Goal: Task Accomplishment & Management: Use online tool/utility

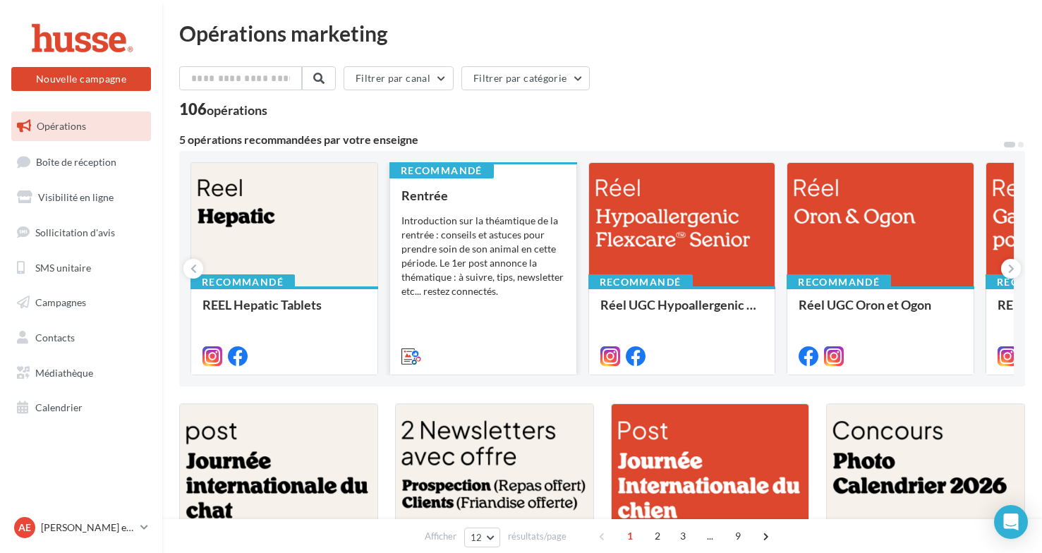
click at [481, 287] on div "Introduction sur la théamtique de la rentrée : conseils et astuces pour prendre…" at bounding box center [484, 256] width 164 height 85
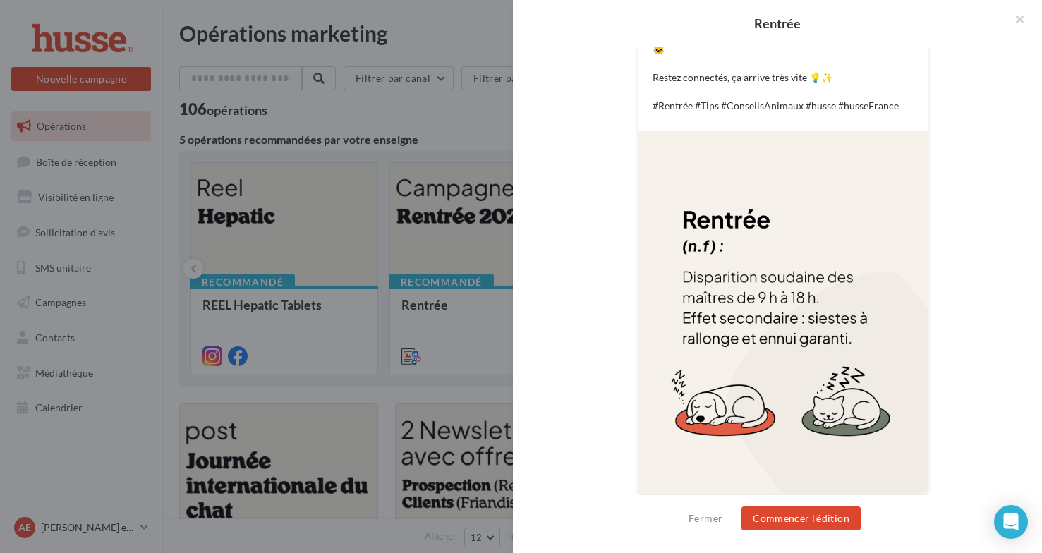
scroll to position [411, 0]
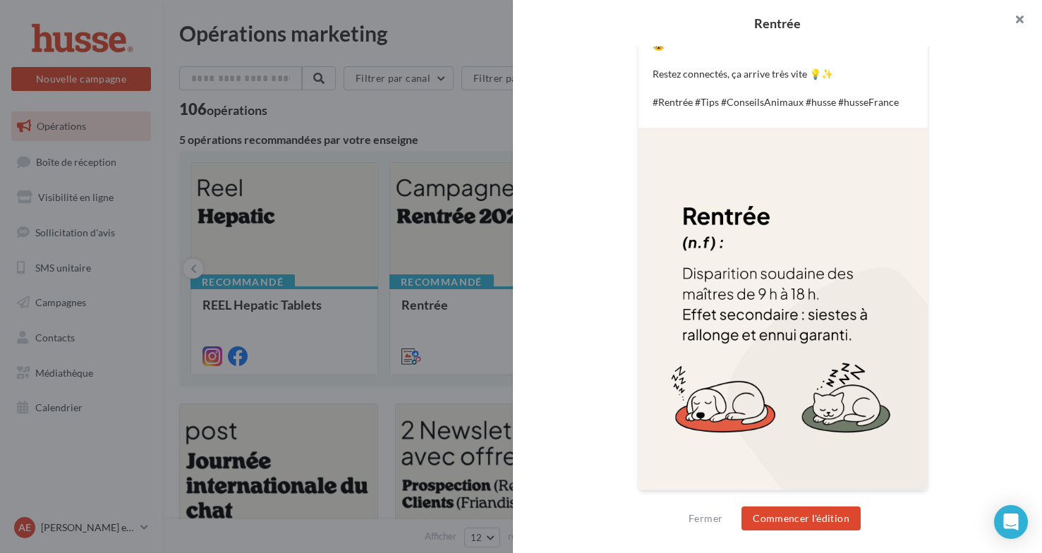
click at [1020, 16] on button "button" at bounding box center [1014, 21] width 56 height 42
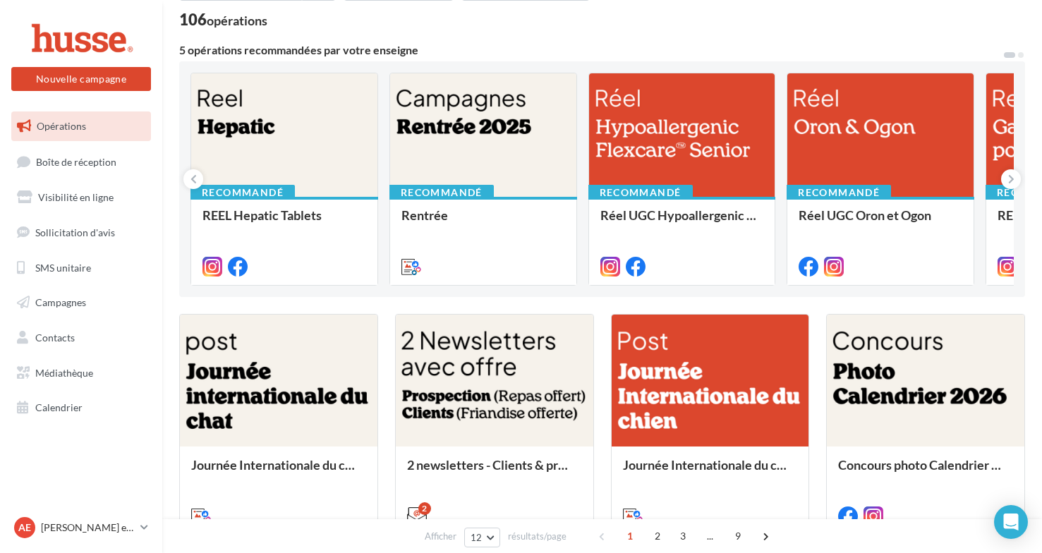
scroll to position [88, 0]
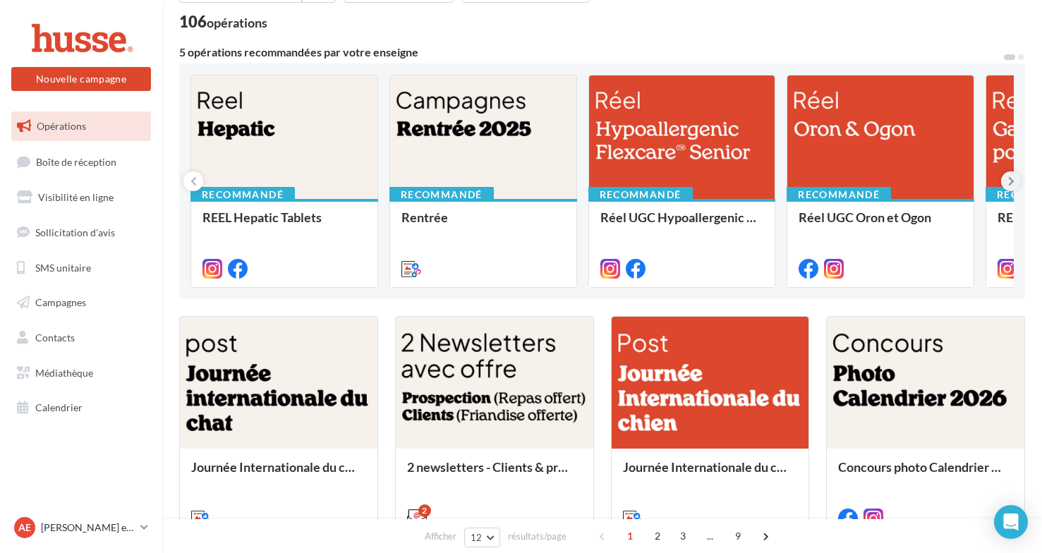
click at [1012, 180] on icon at bounding box center [1011, 181] width 6 height 14
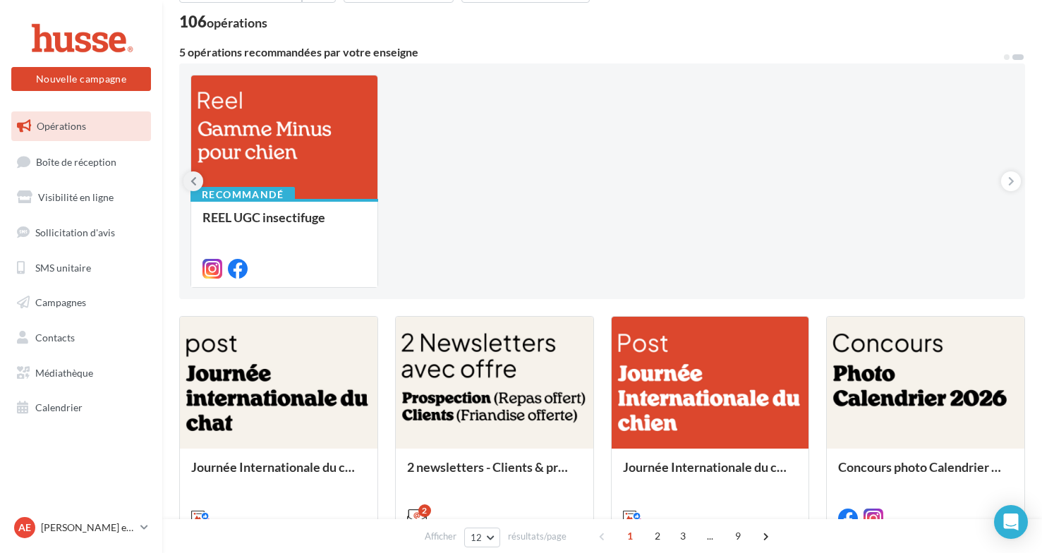
click at [194, 180] on icon at bounding box center [194, 181] width 6 height 14
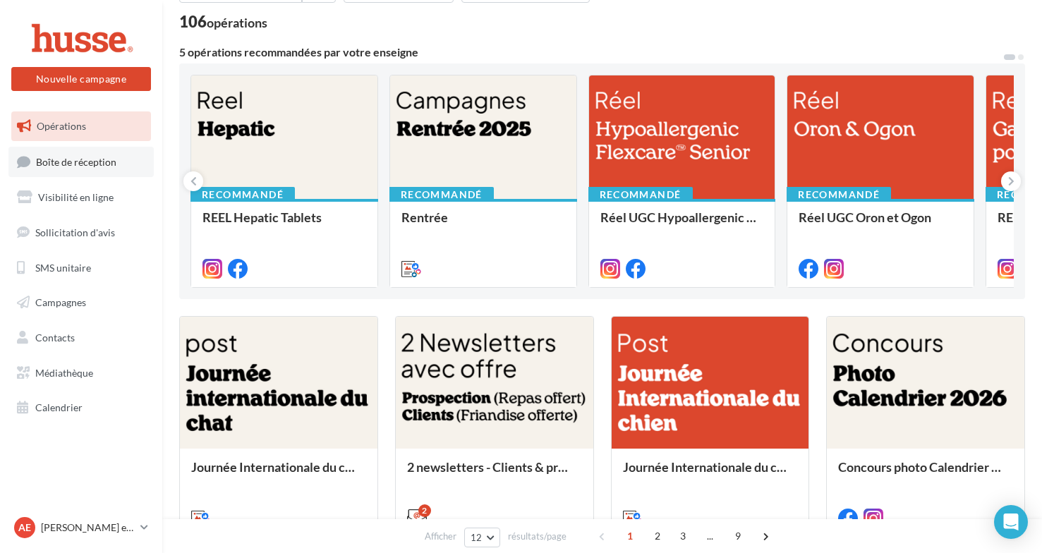
click at [83, 164] on span "Boîte de réception" at bounding box center [76, 161] width 80 height 12
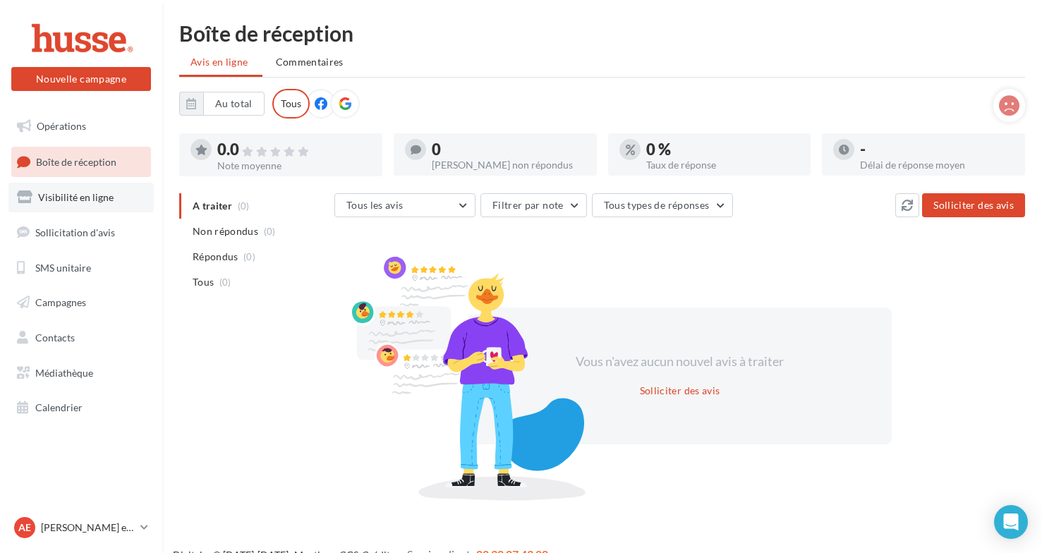
click at [80, 200] on span "Visibilité en ligne" at bounding box center [76, 197] width 76 height 12
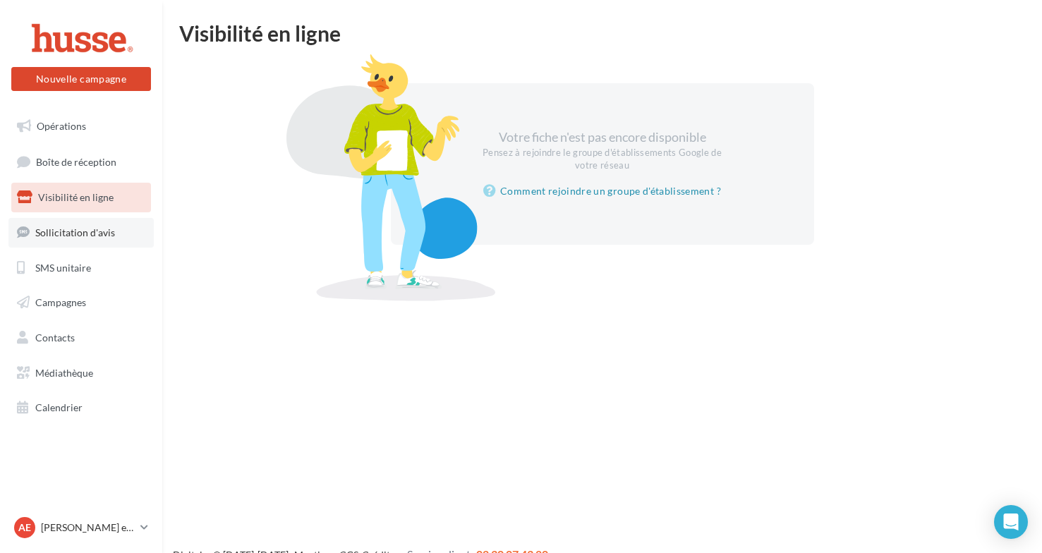
click at [76, 231] on span "Sollicitation d'avis" at bounding box center [75, 233] width 80 height 12
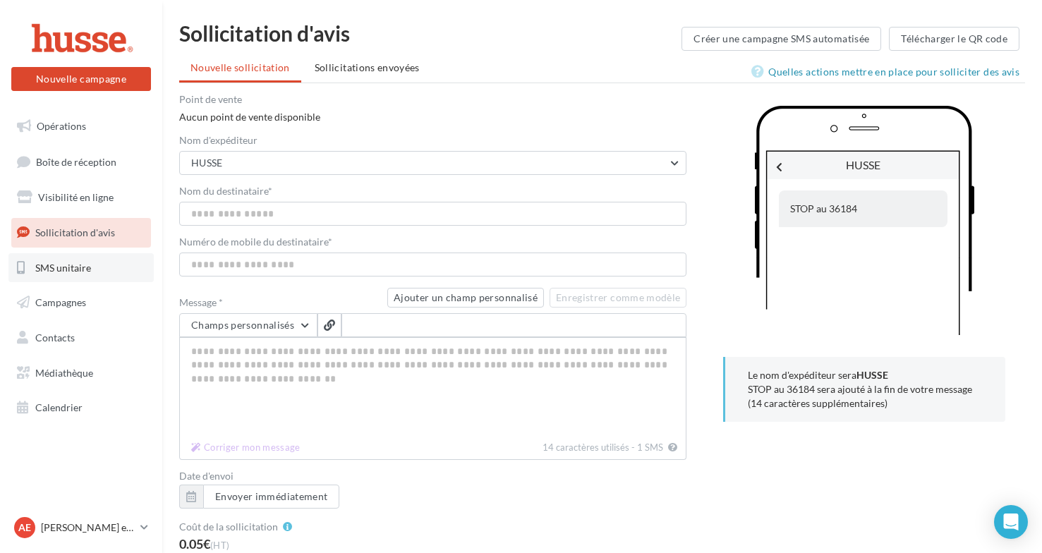
click at [76, 267] on span "SMS unitaire" at bounding box center [63, 267] width 56 height 12
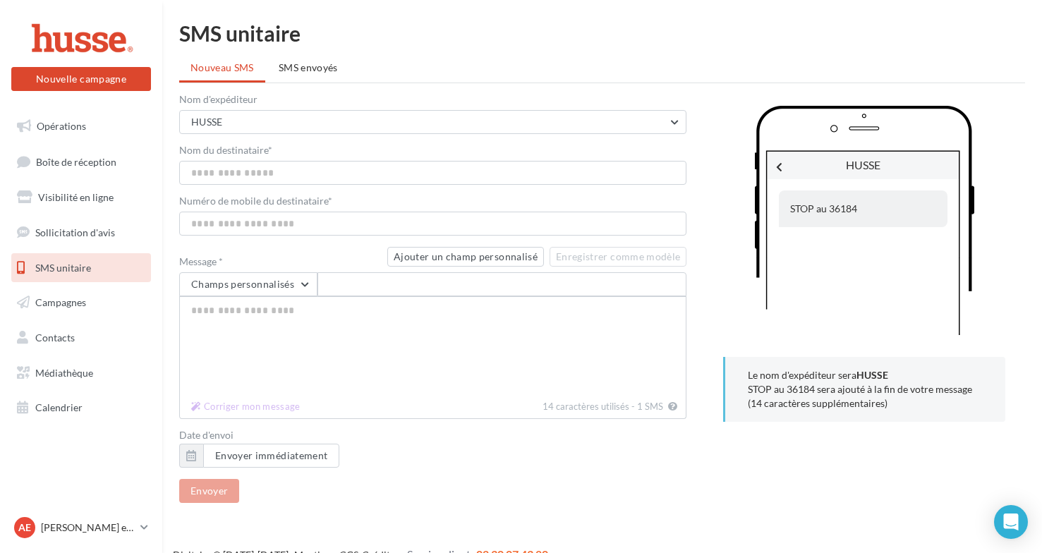
scroll to position [23, 0]
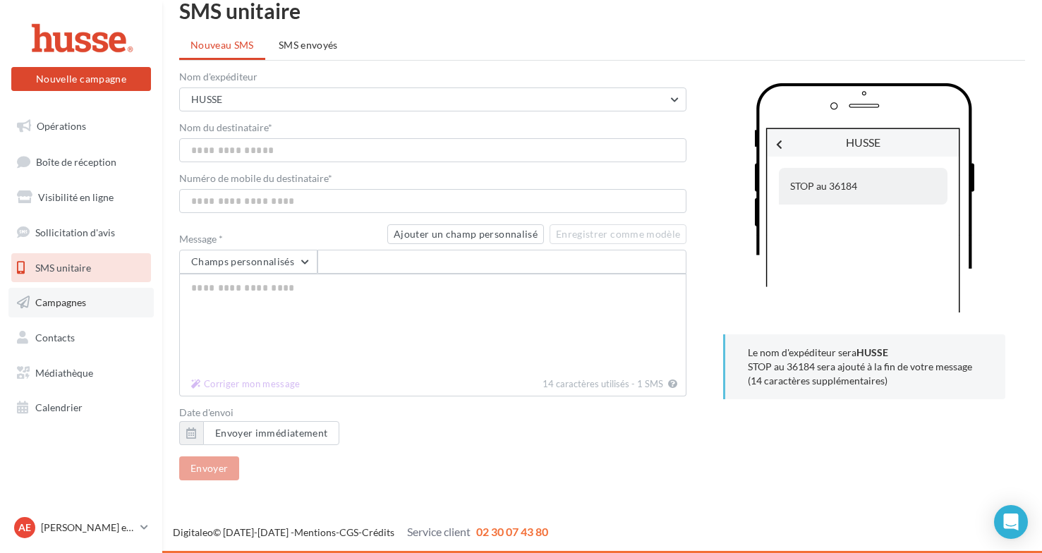
click at [71, 299] on span "Campagnes" at bounding box center [60, 302] width 51 height 12
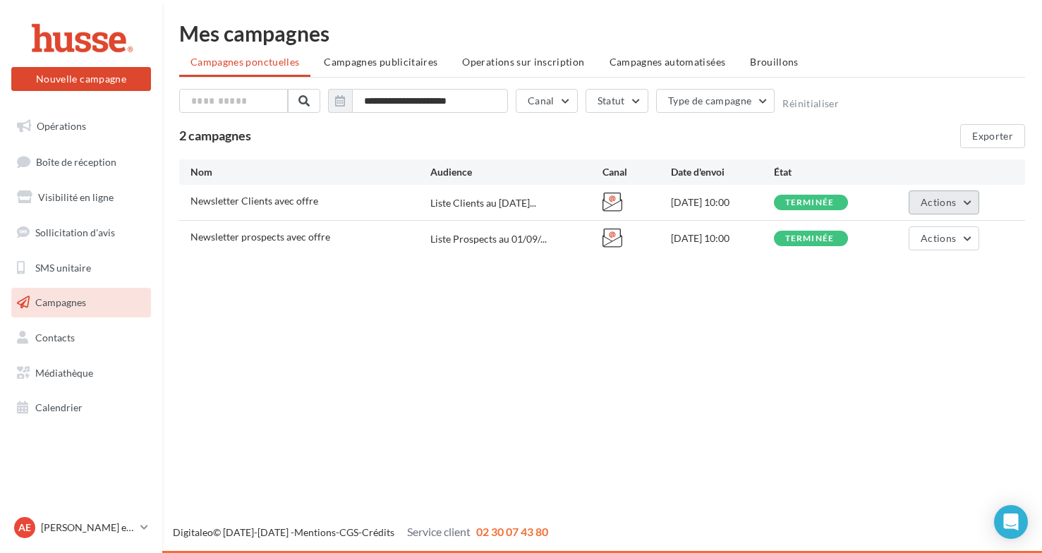
click at [970, 200] on button "Actions" at bounding box center [944, 203] width 71 height 24
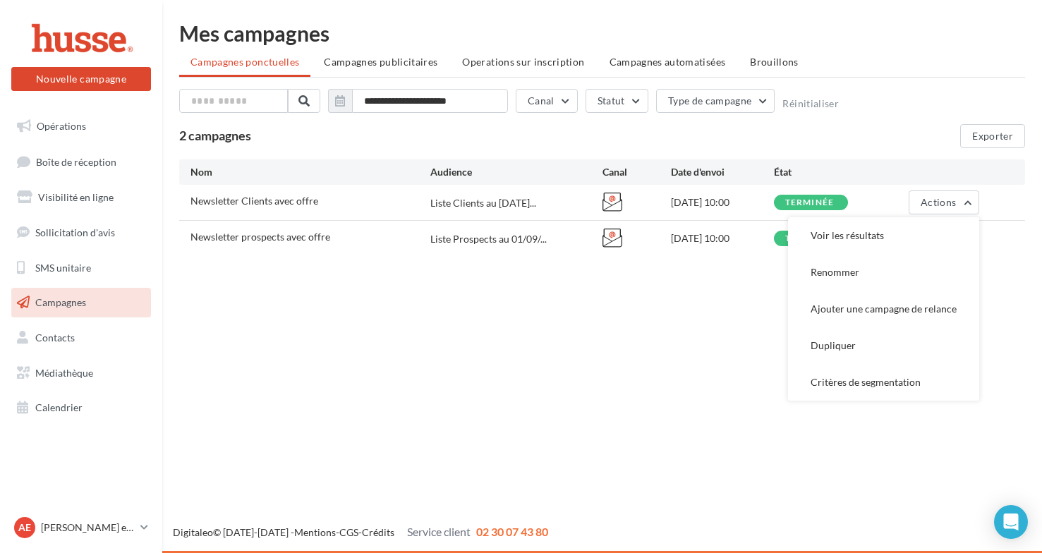
click at [716, 299] on div "Nouvelle campagne Nouvelle campagne Opérations Boîte de réception Visibilité en…" at bounding box center [521, 276] width 1042 height 553
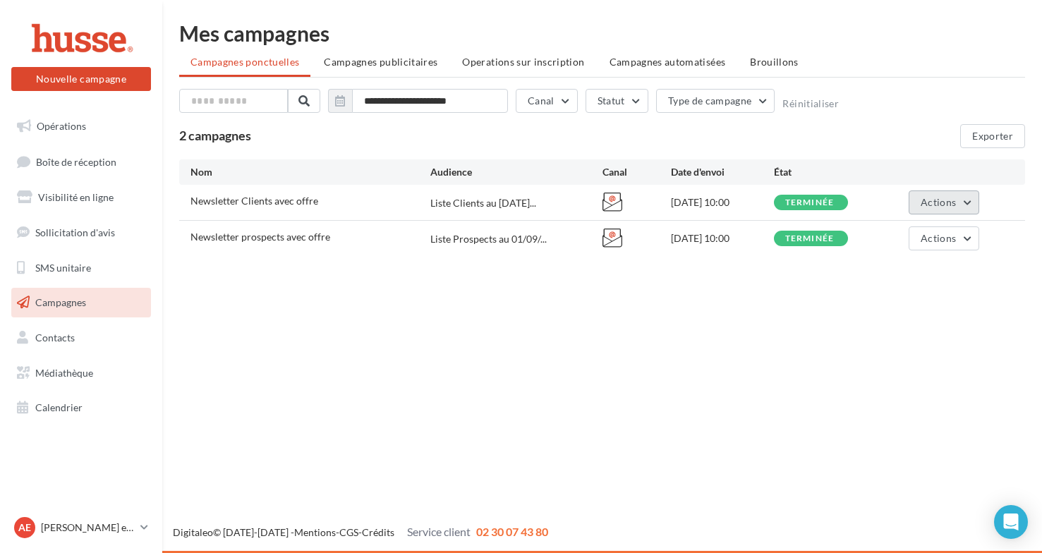
click at [971, 200] on button "Actions" at bounding box center [944, 203] width 71 height 24
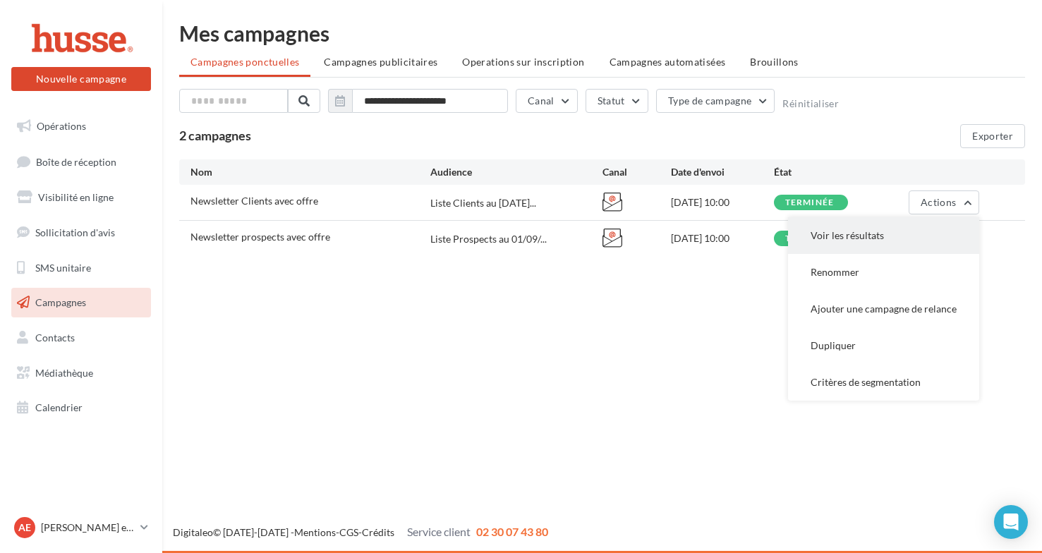
click at [882, 231] on button "Voir les résultats" at bounding box center [883, 235] width 191 height 37
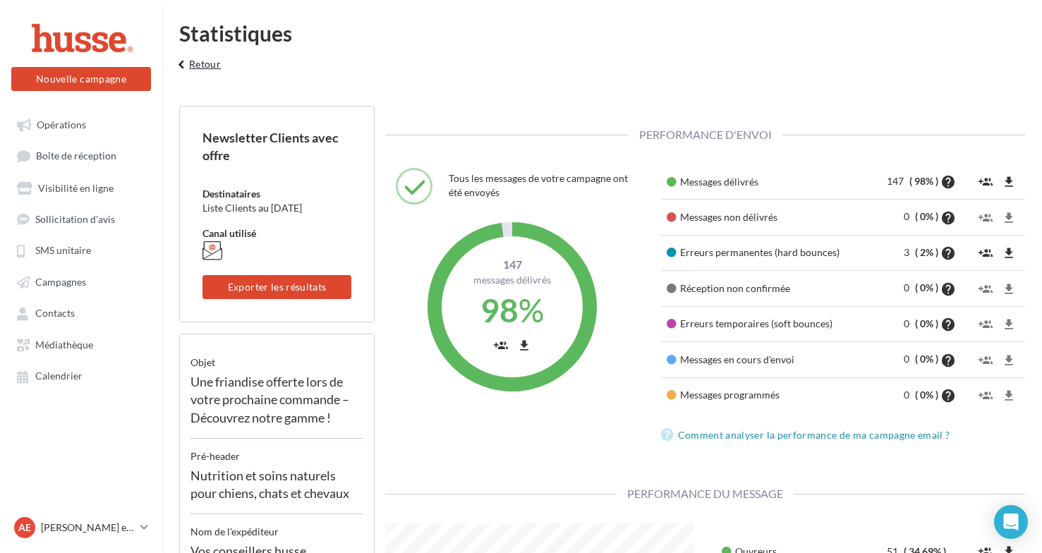
click at [182, 62] on icon "keyboard_arrow_left" at bounding box center [182, 65] width 16 height 14
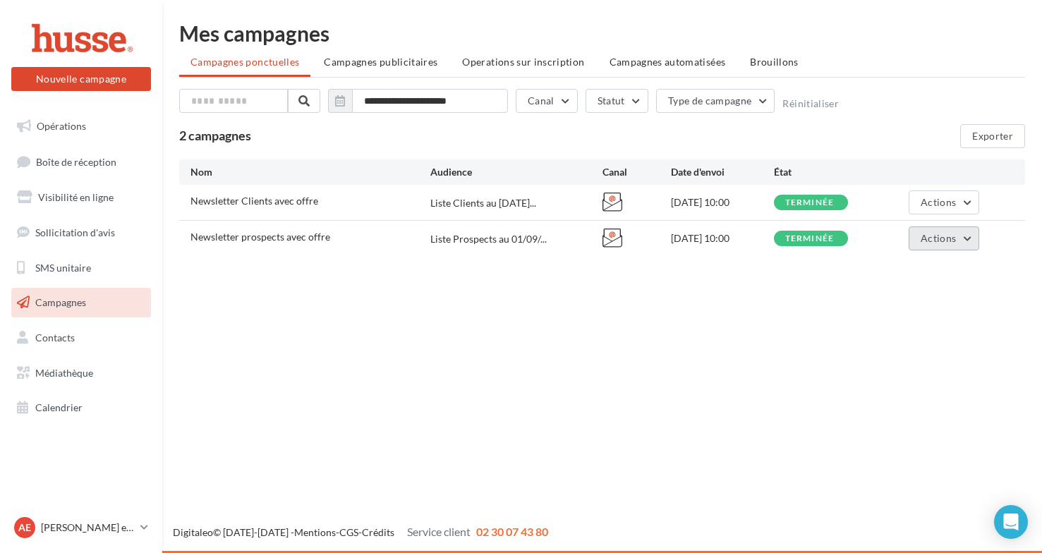
click at [965, 238] on button "Actions" at bounding box center [944, 239] width 71 height 24
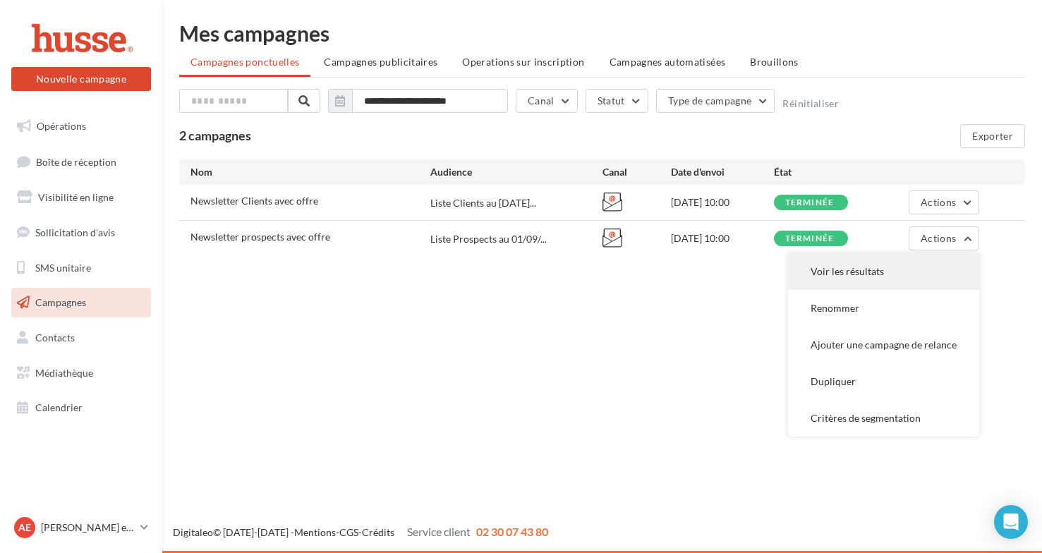
click at [872, 269] on button "Voir les résultats" at bounding box center [883, 271] width 191 height 37
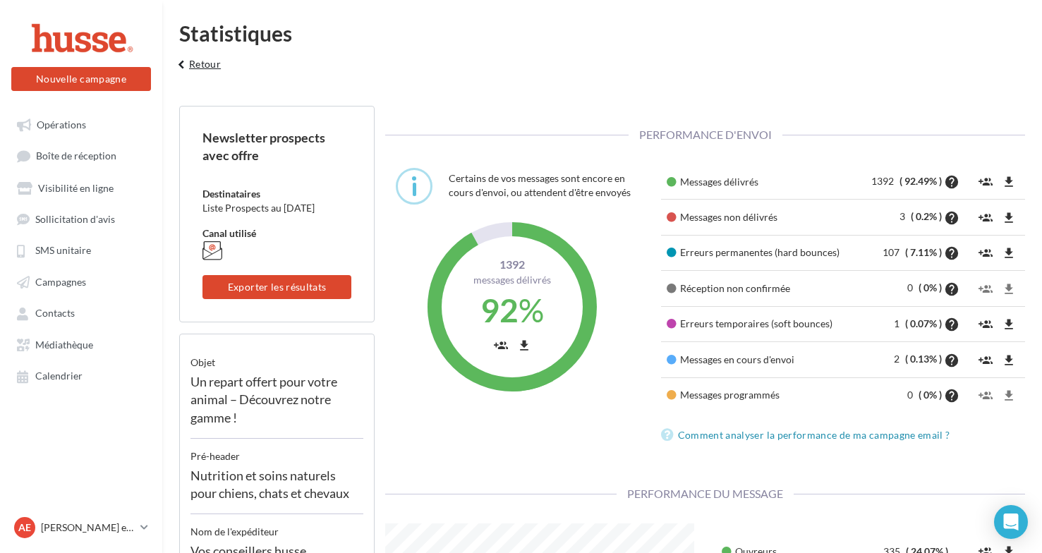
click at [188, 61] on button "keyboard_arrow_left Retour" at bounding box center [197, 69] width 59 height 28
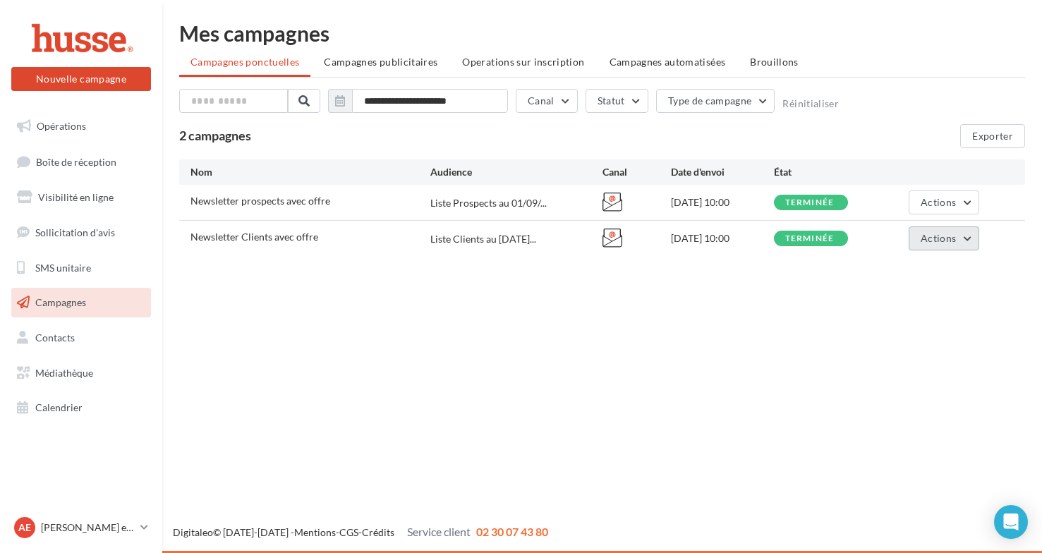
click at [965, 238] on button "Actions" at bounding box center [944, 239] width 71 height 24
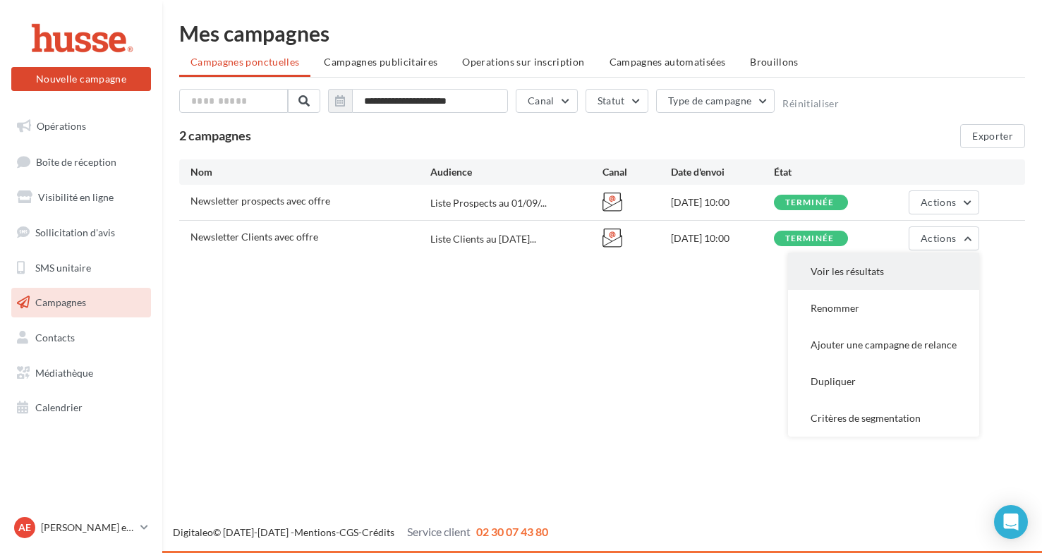
click at [871, 267] on button "Voir les résultats" at bounding box center [883, 271] width 191 height 37
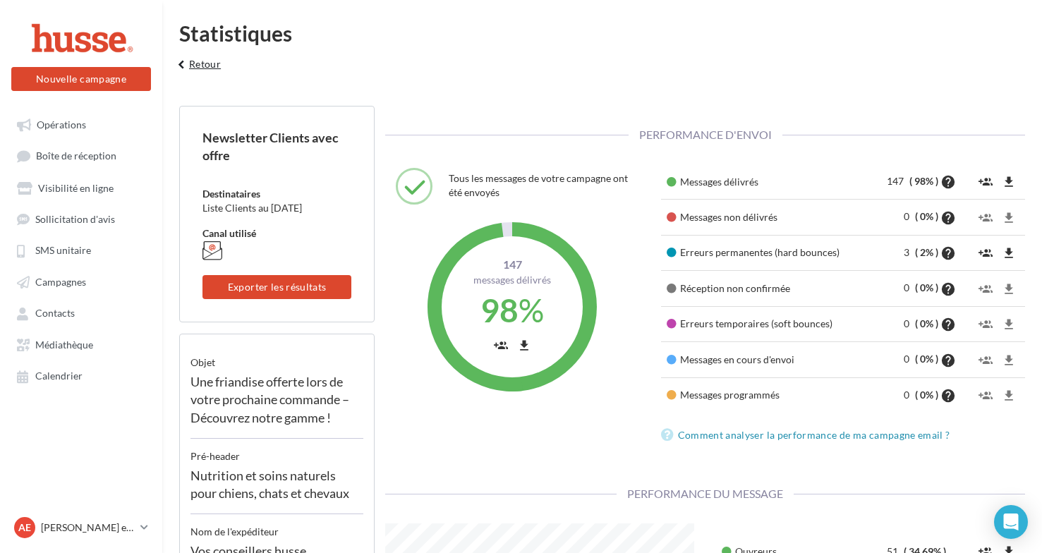
click at [183, 64] on icon "keyboard_arrow_left" at bounding box center [182, 65] width 16 height 14
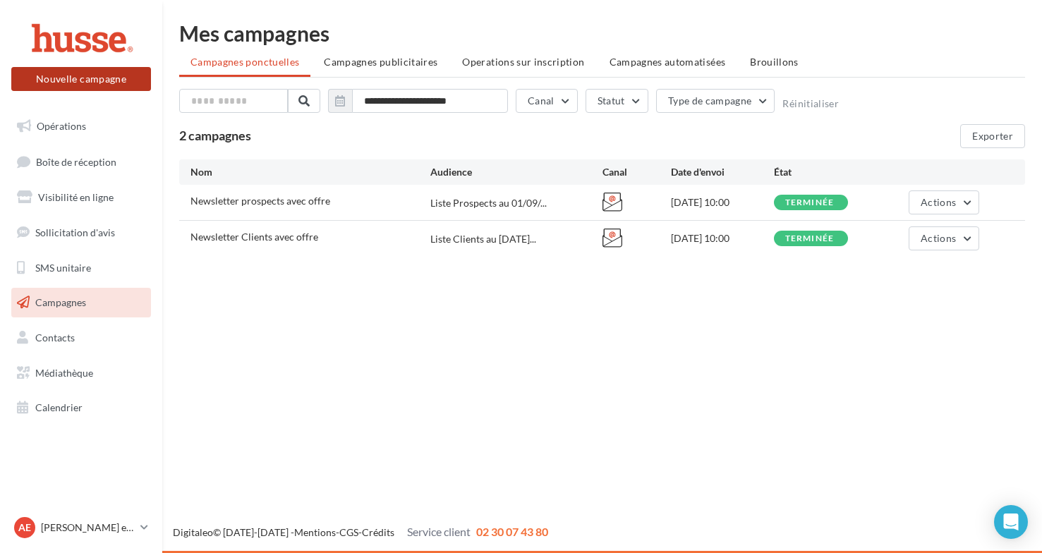
click at [82, 77] on button "Nouvelle campagne" at bounding box center [81, 79] width 140 height 24
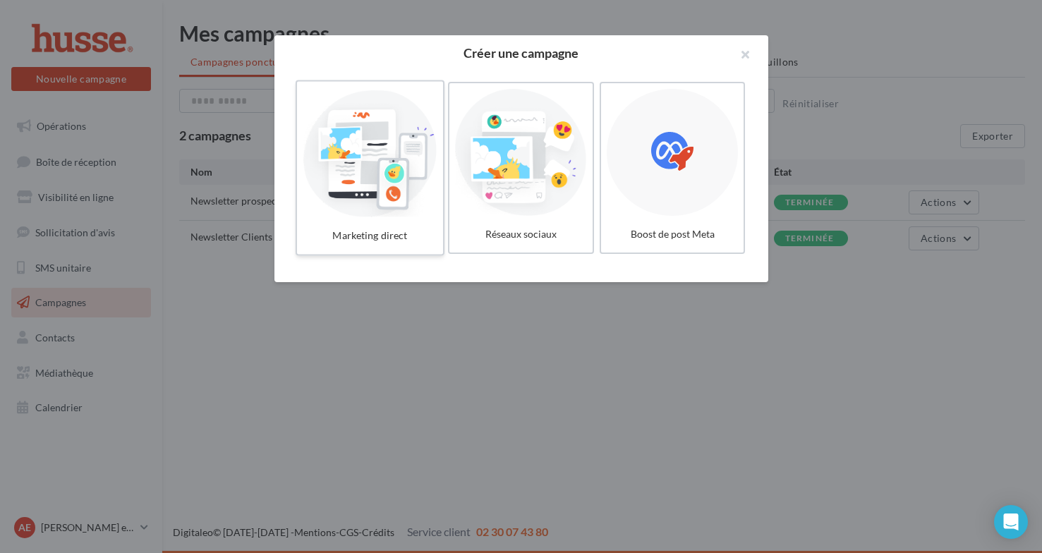
click at [419, 115] on div at bounding box center [370, 153] width 134 height 130
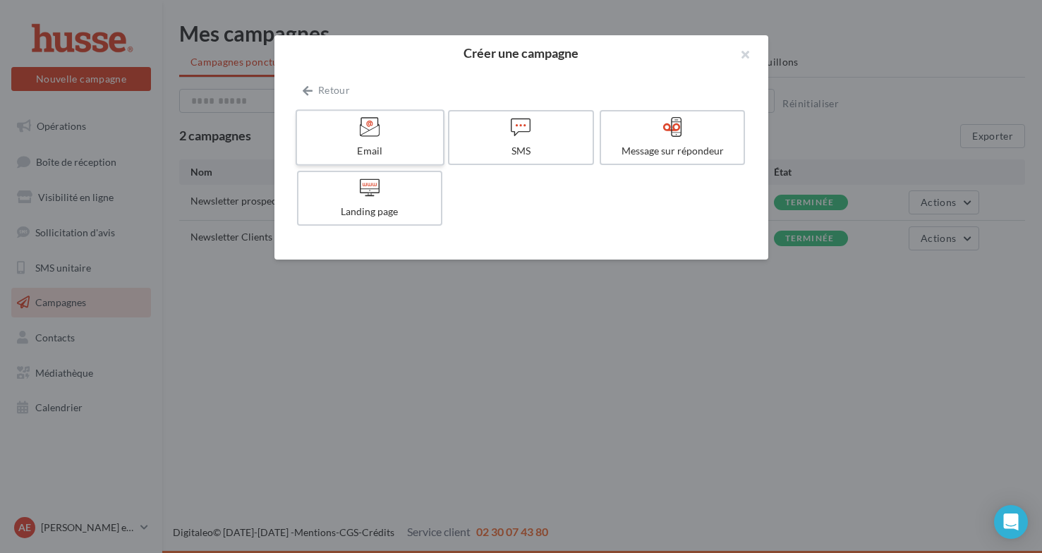
click at [411, 143] on label "Email" at bounding box center [369, 137] width 149 height 56
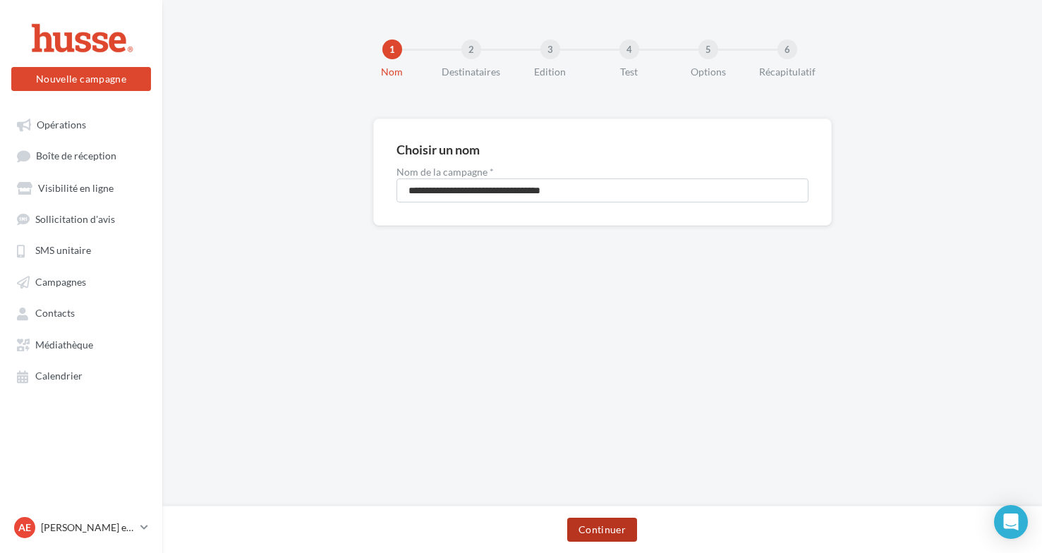
click at [608, 529] on button "Continuer" at bounding box center [602, 530] width 70 height 24
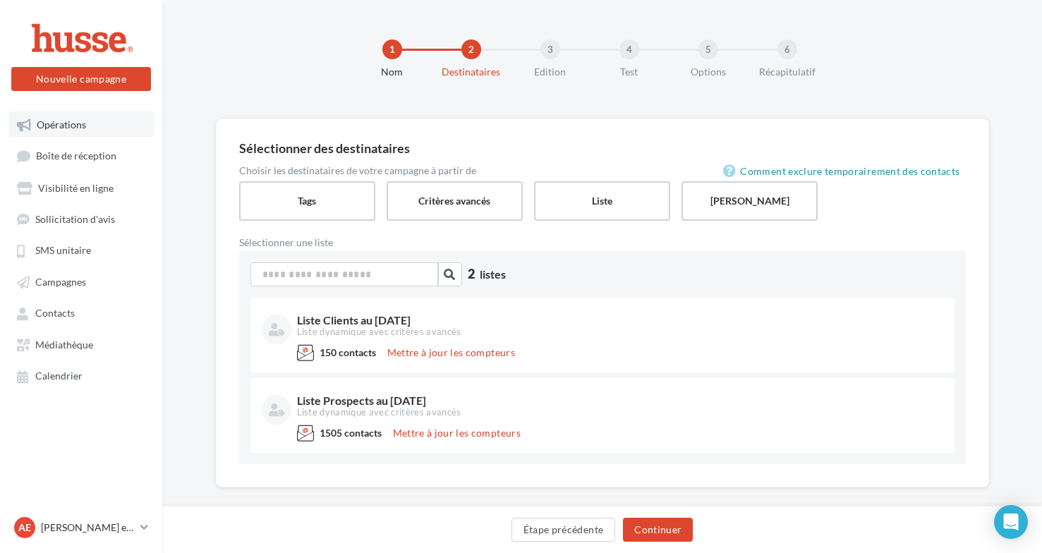
click at [72, 121] on span "Opérations" at bounding box center [61, 125] width 49 height 12
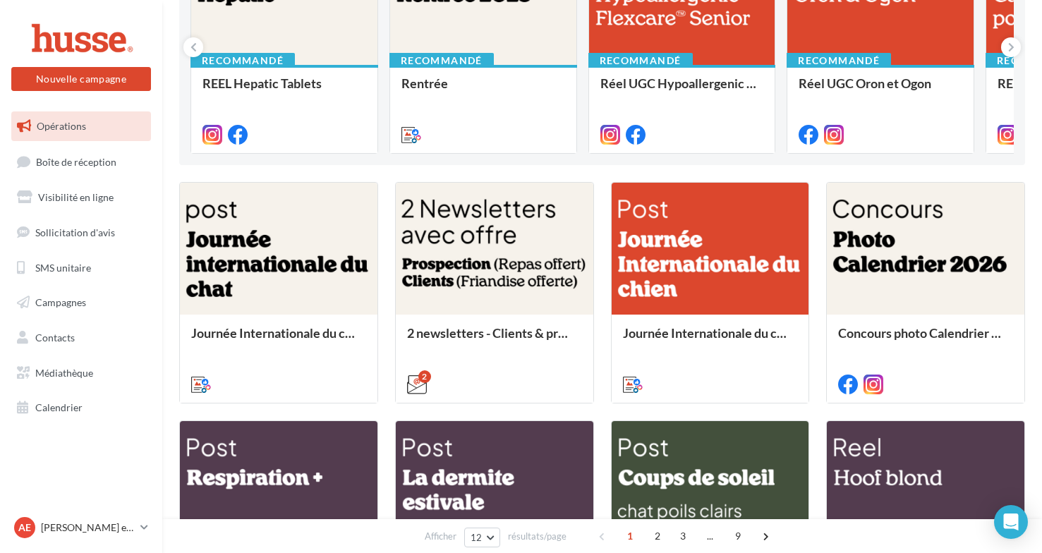
scroll to position [265, 0]
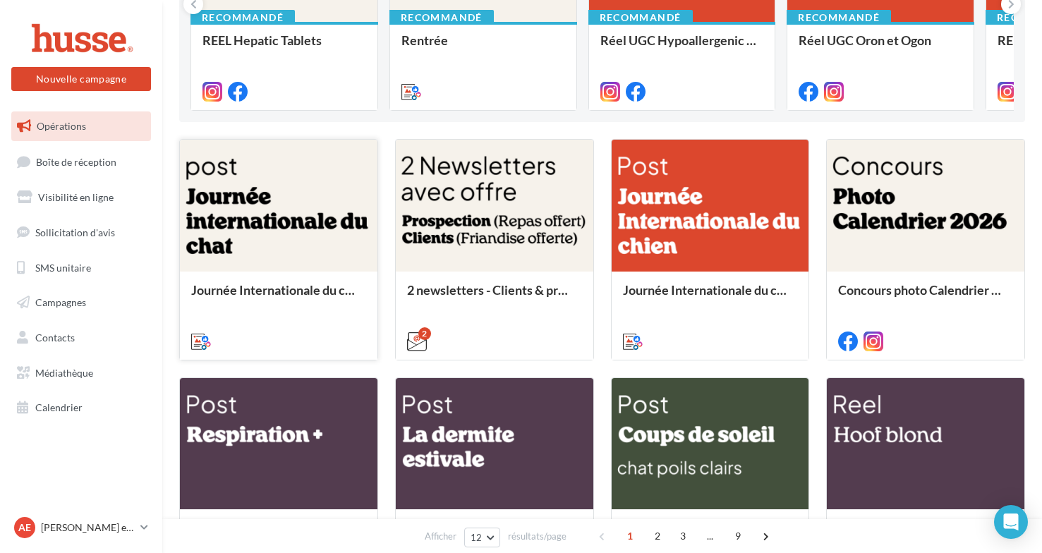
click at [227, 221] on div at bounding box center [279, 206] width 198 height 133
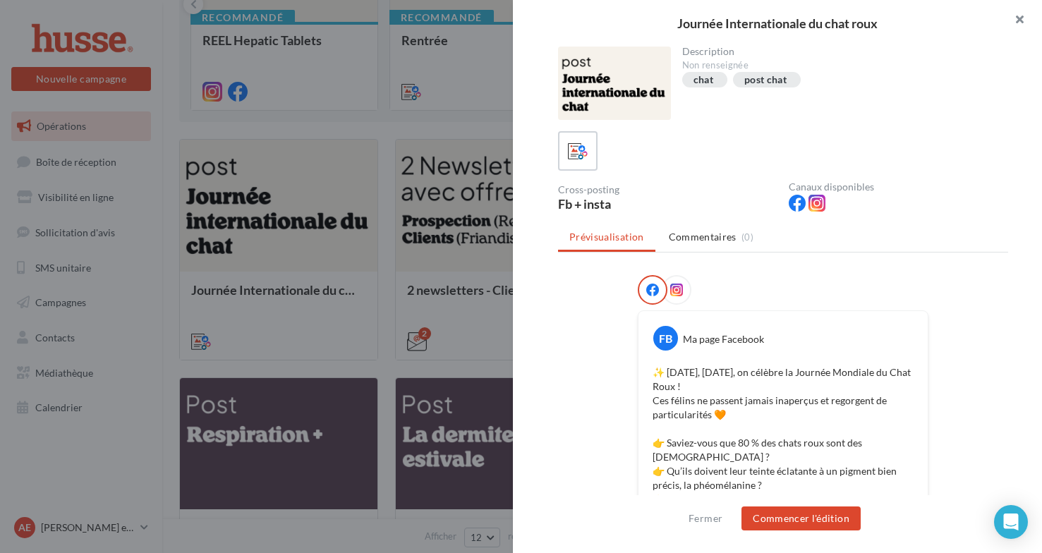
click at [1020, 18] on button "button" at bounding box center [1014, 21] width 56 height 42
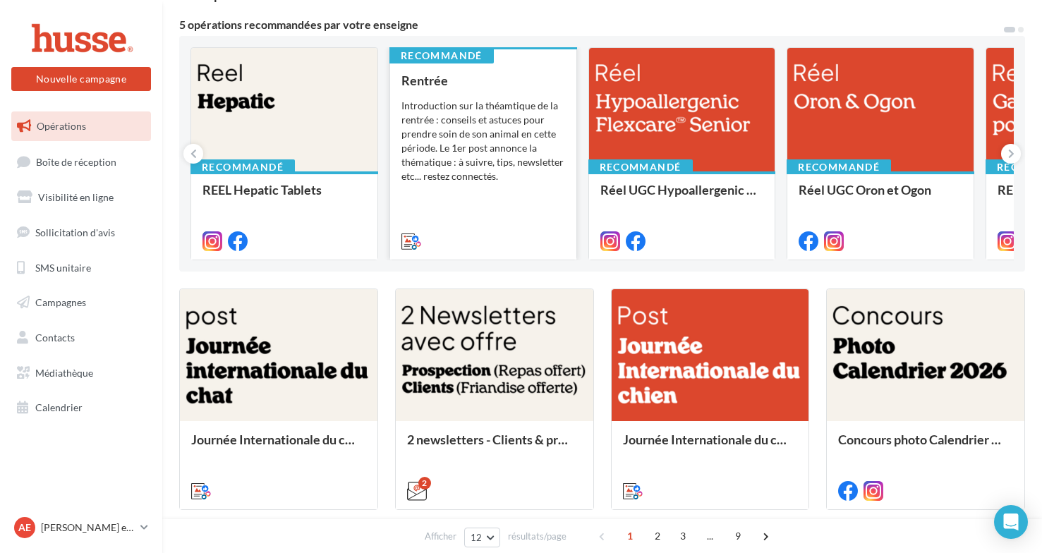
scroll to position [0, 0]
